Goal: Information Seeking & Learning: Compare options

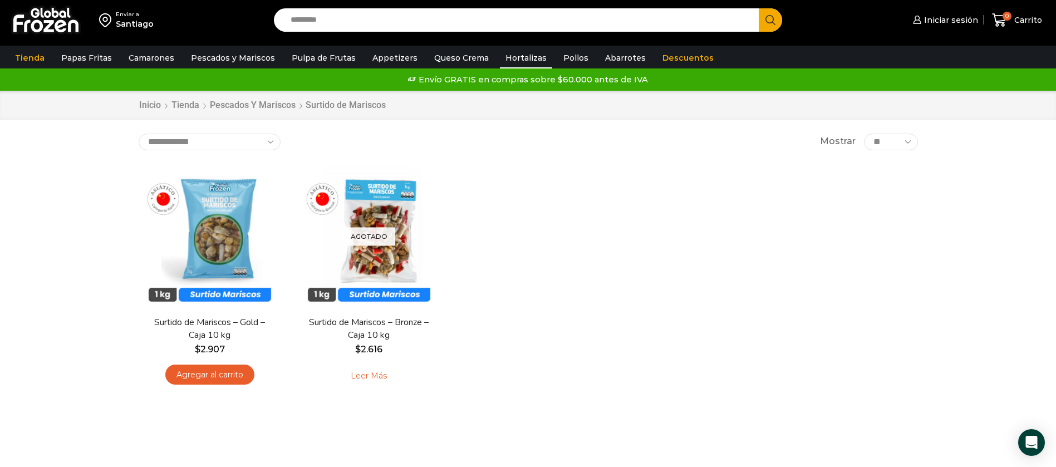
click at [500, 59] on link "Hortalizas" at bounding box center [526, 57] width 52 height 21
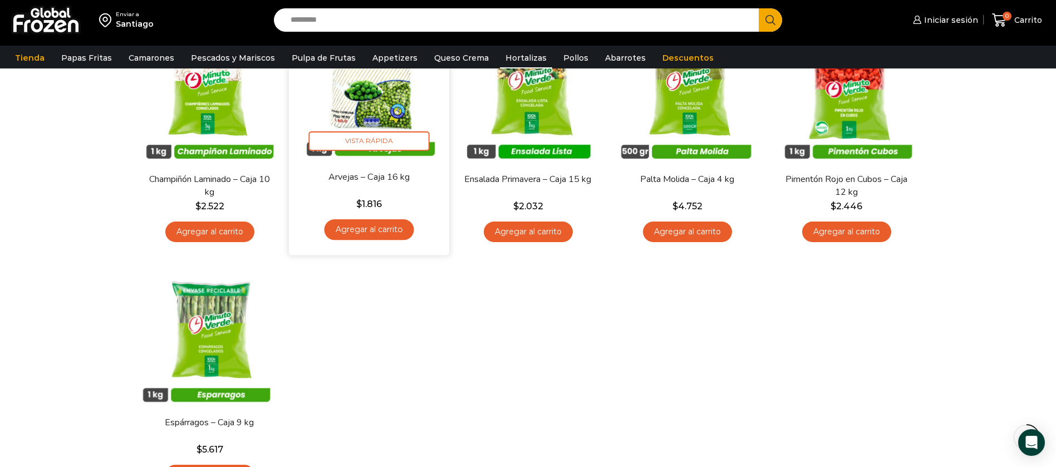
scroll to position [334, 0]
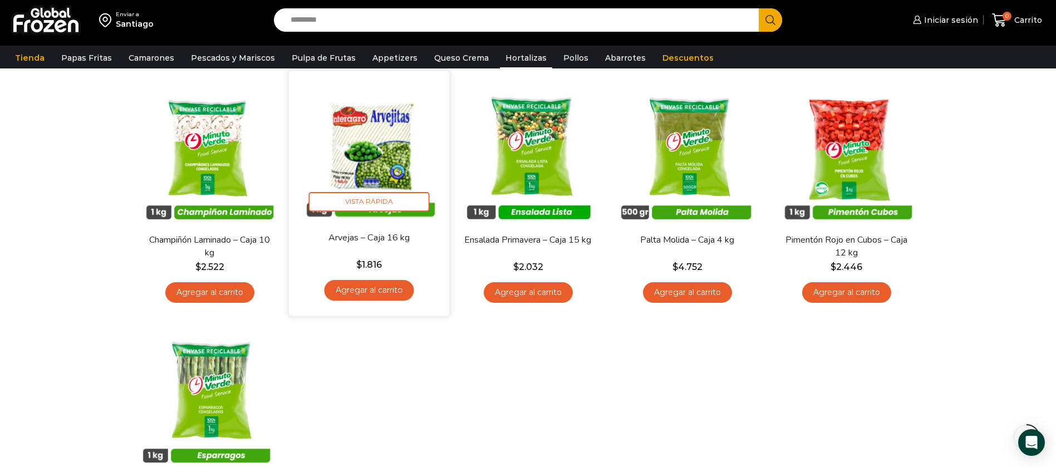
click at [393, 156] on img at bounding box center [369, 151] width 144 height 144
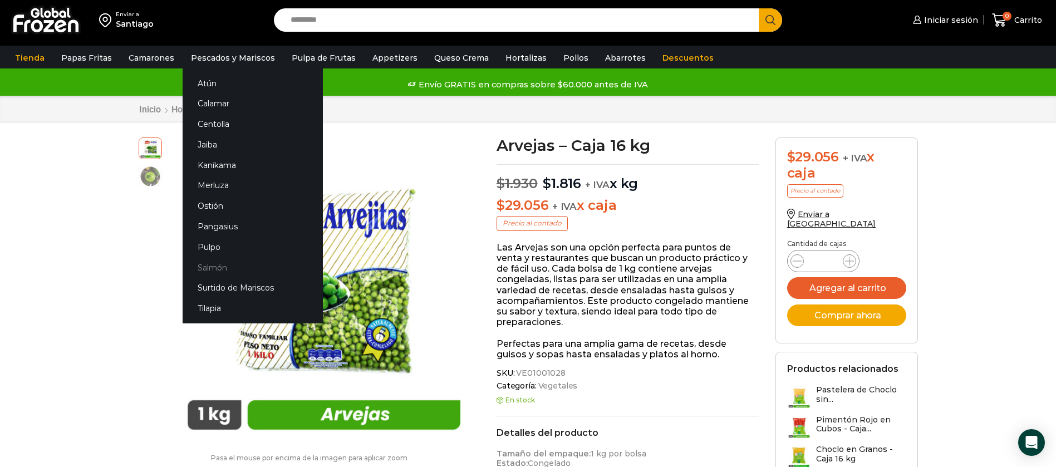
click at [204, 266] on link "Salmón" at bounding box center [253, 267] width 140 height 21
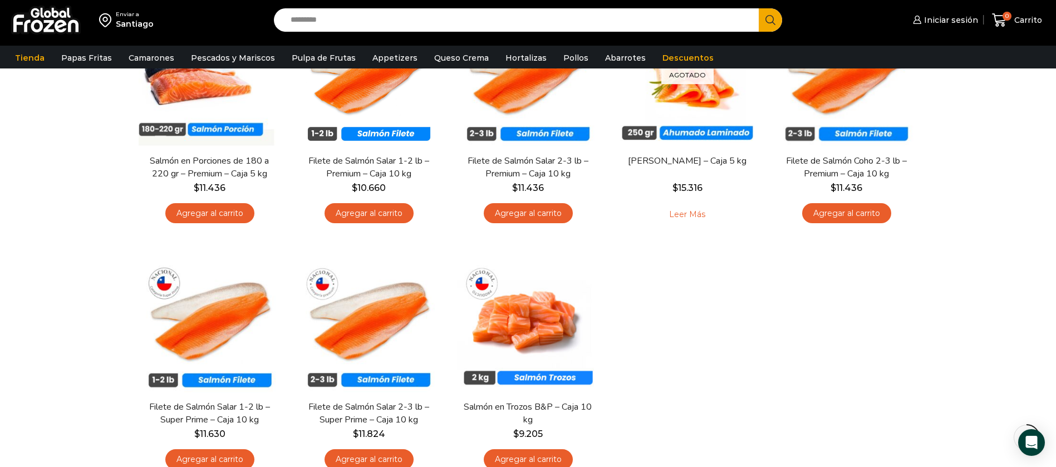
scroll to position [83, 0]
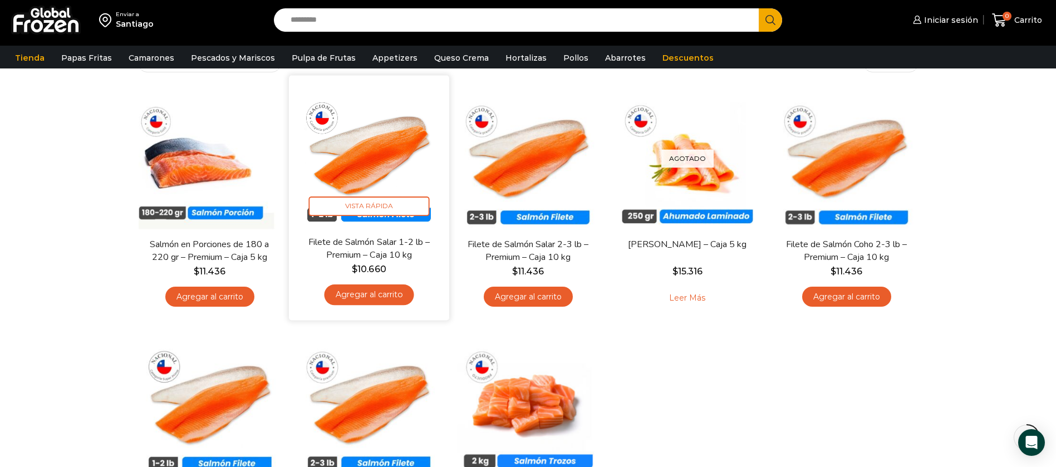
click at [383, 132] on img at bounding box center [369, 155] width 144 height 144
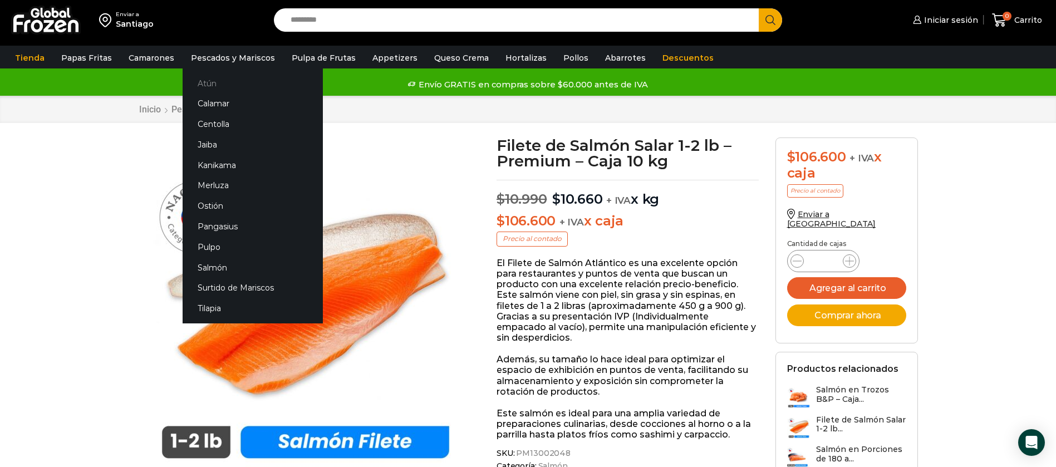
click at [205, 79] on link "Atún" at bounding box center [253, 83] width 140 height 21
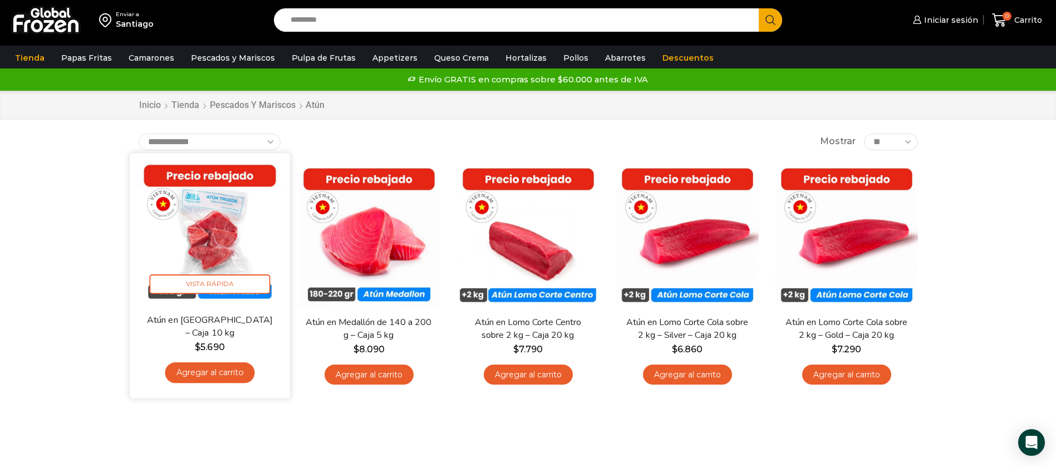
click at [201, 217] on img at bounding box center [210, 233] width 144 height 144
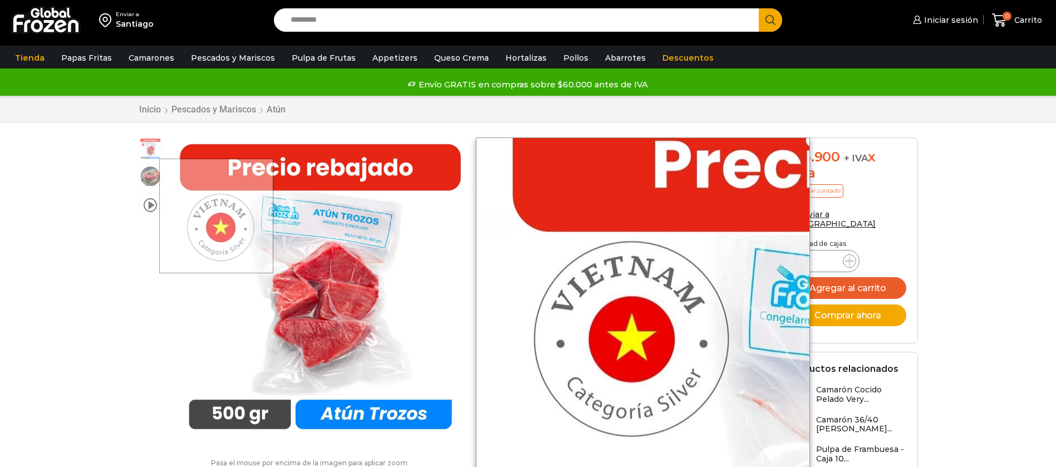
scroll to position [1, 0]
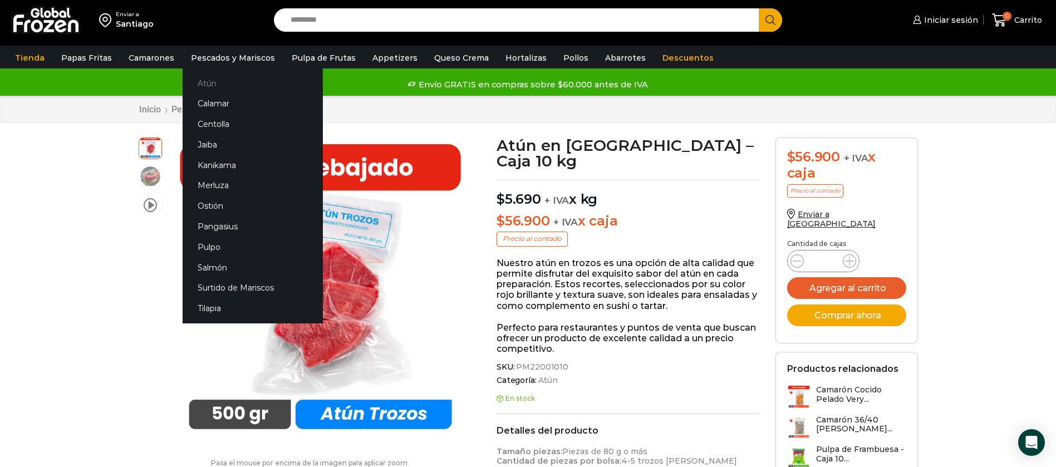
click at [215, 81] on link "Atún" at bounding box center [253, 83] width 140 height 21
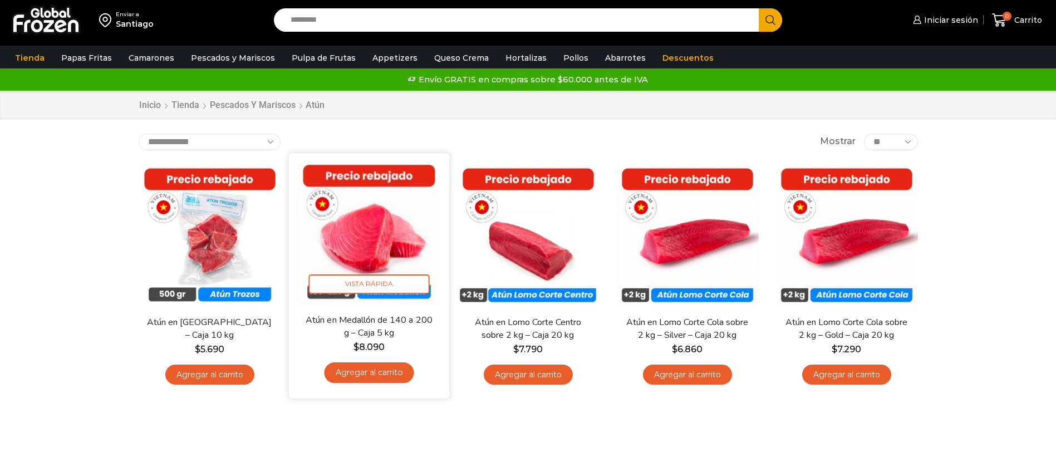
click at [355, 240] on img at bounding box center [369, 233] width 144 height 144
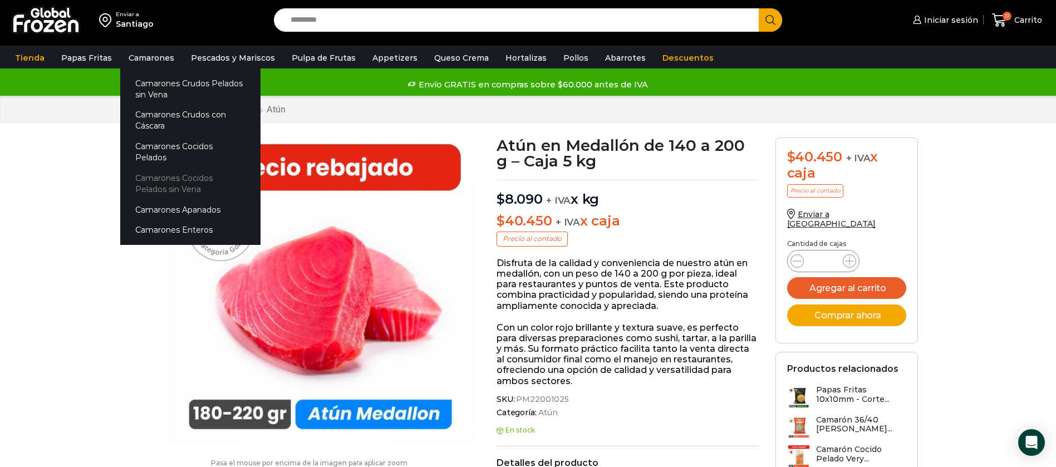
click at [208, 168] on link "Camarones Cocidos Pelados sin Vena" at bounding box center [190, 184] width 140 height 32
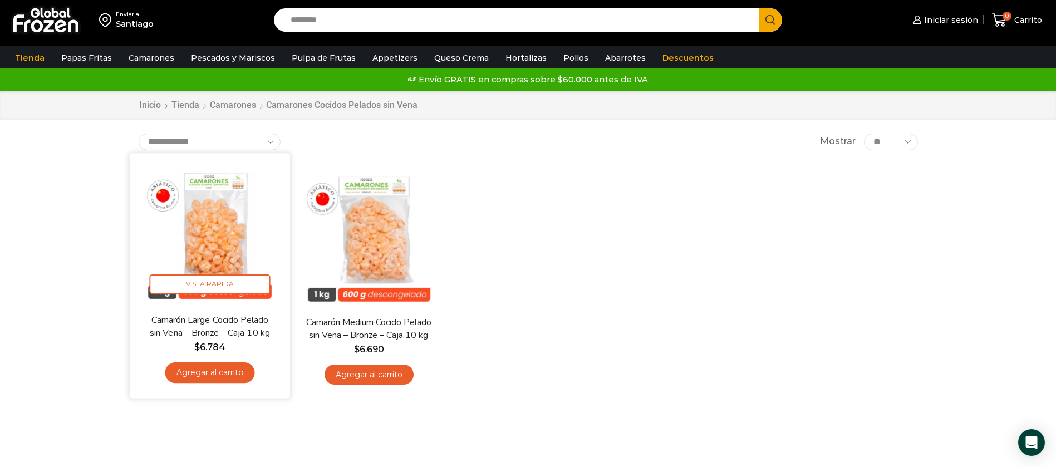
click at [194, 208] on img at bounding box center [210, 233] width 144 height 144
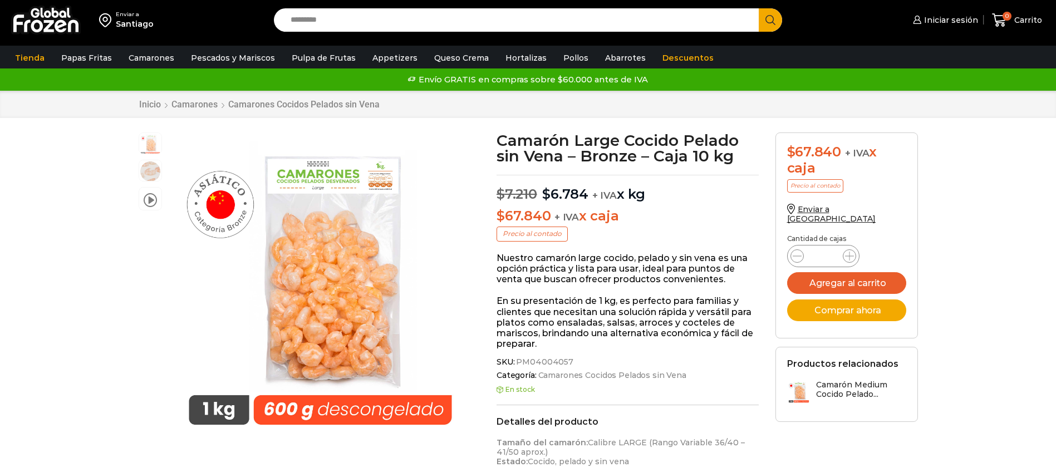
scroll to position [1, 0]
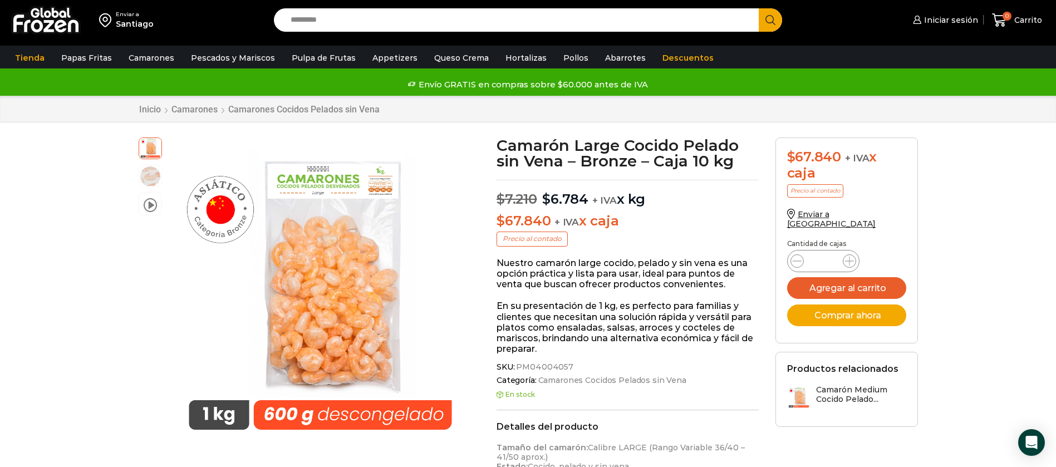
click at [564, 31] on input "Search input" at bounding box center [519, 19] width 469 height 23
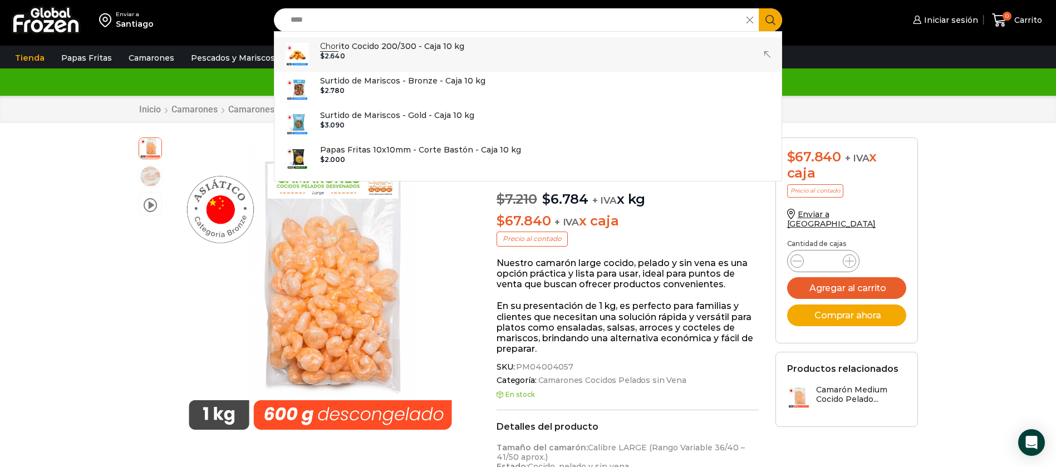
click at [434, 46] on p "Chor ito Cocido 200/300 - Caja 10 kg" at bounding box center [392, 46] width 144 height 12
type input "**********"
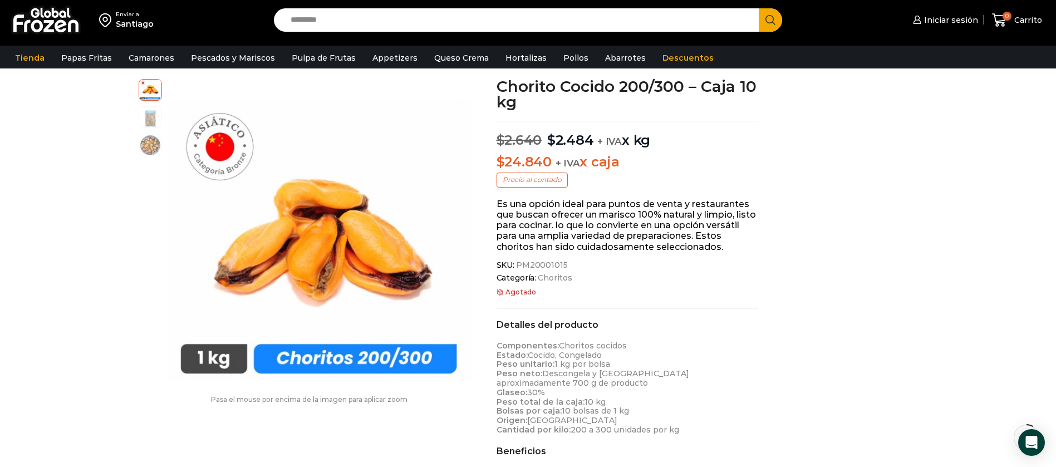
scroll to position [1, 0]
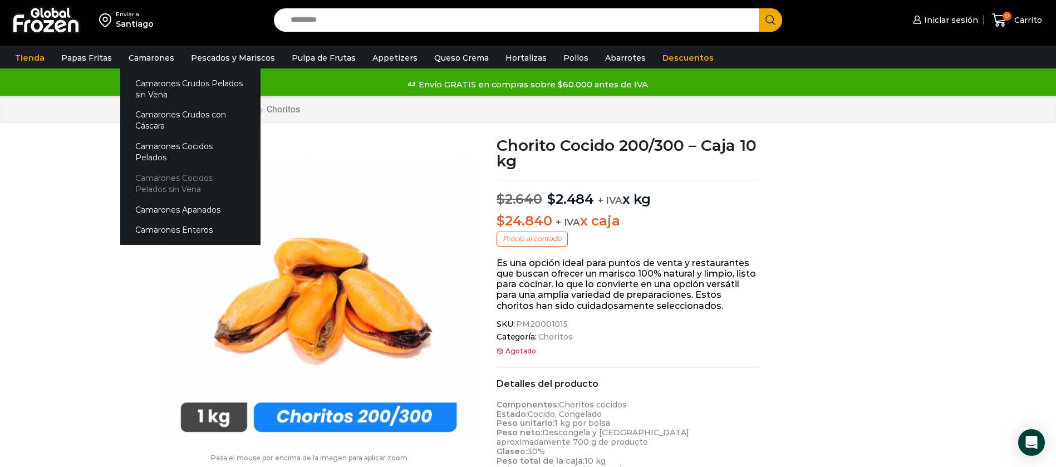
click at [199, 168] on link "Camarones Cocidos Pelados sin Vena" at bounding box center [190, 184] width 140 height 32
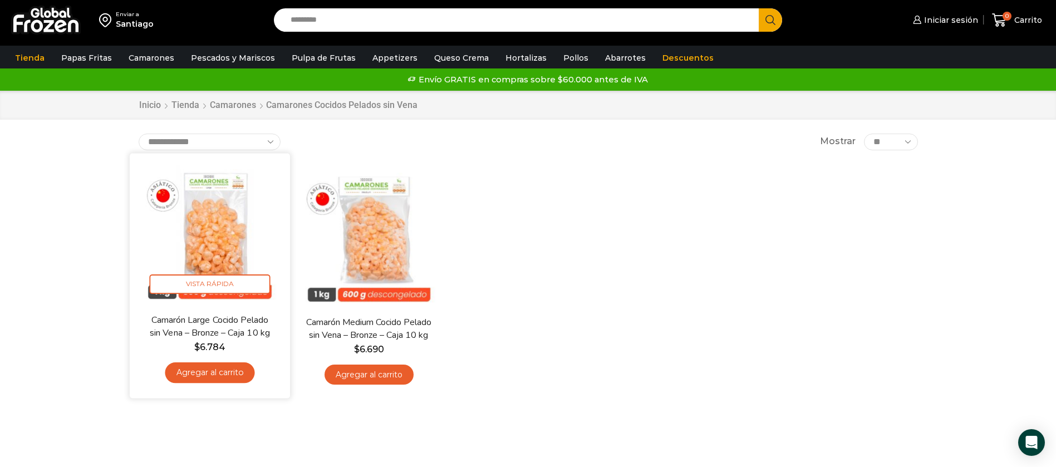
click at [237, 242] on img at bounding box center [210, 233] width 144 height 144
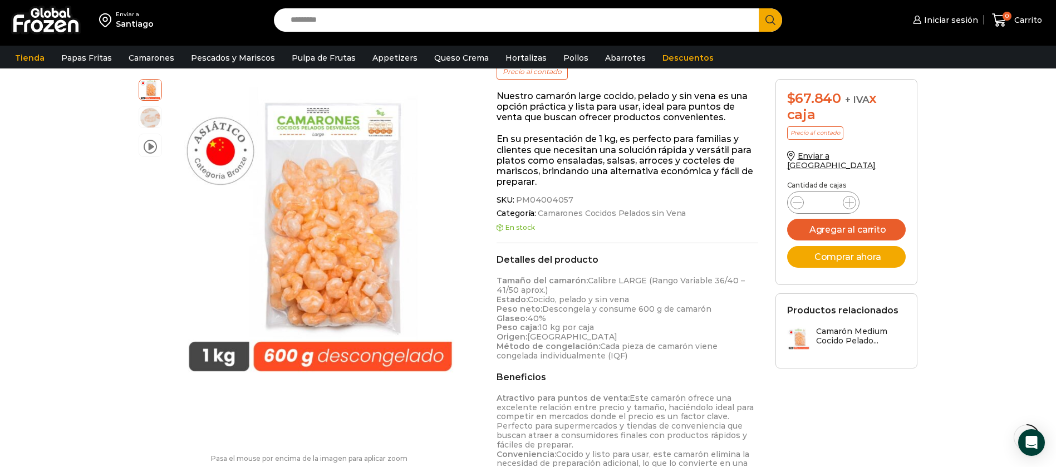
scroll to position [251, 0]
